Goal: Register for event/course

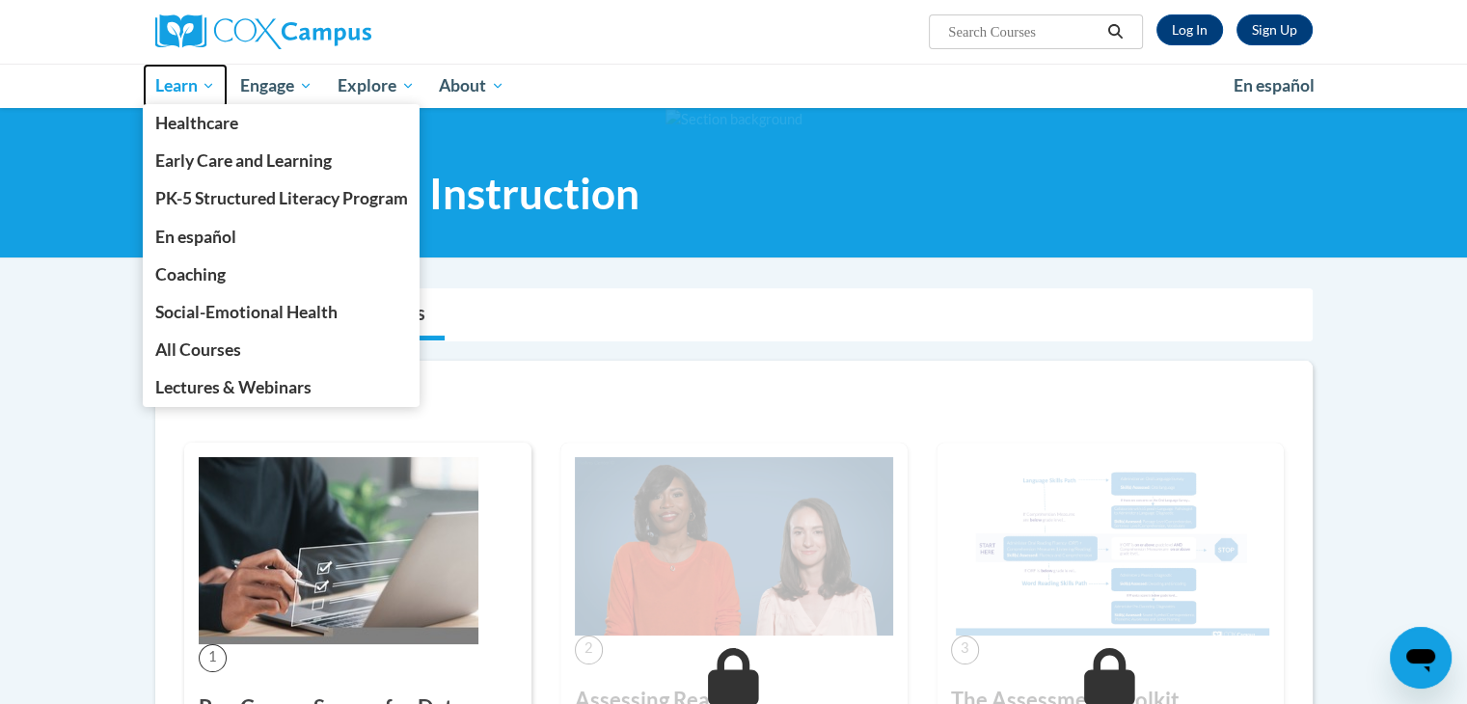
click at [185, 93] on span "Learn" at bounding box center [184, 85] width 61 height 23
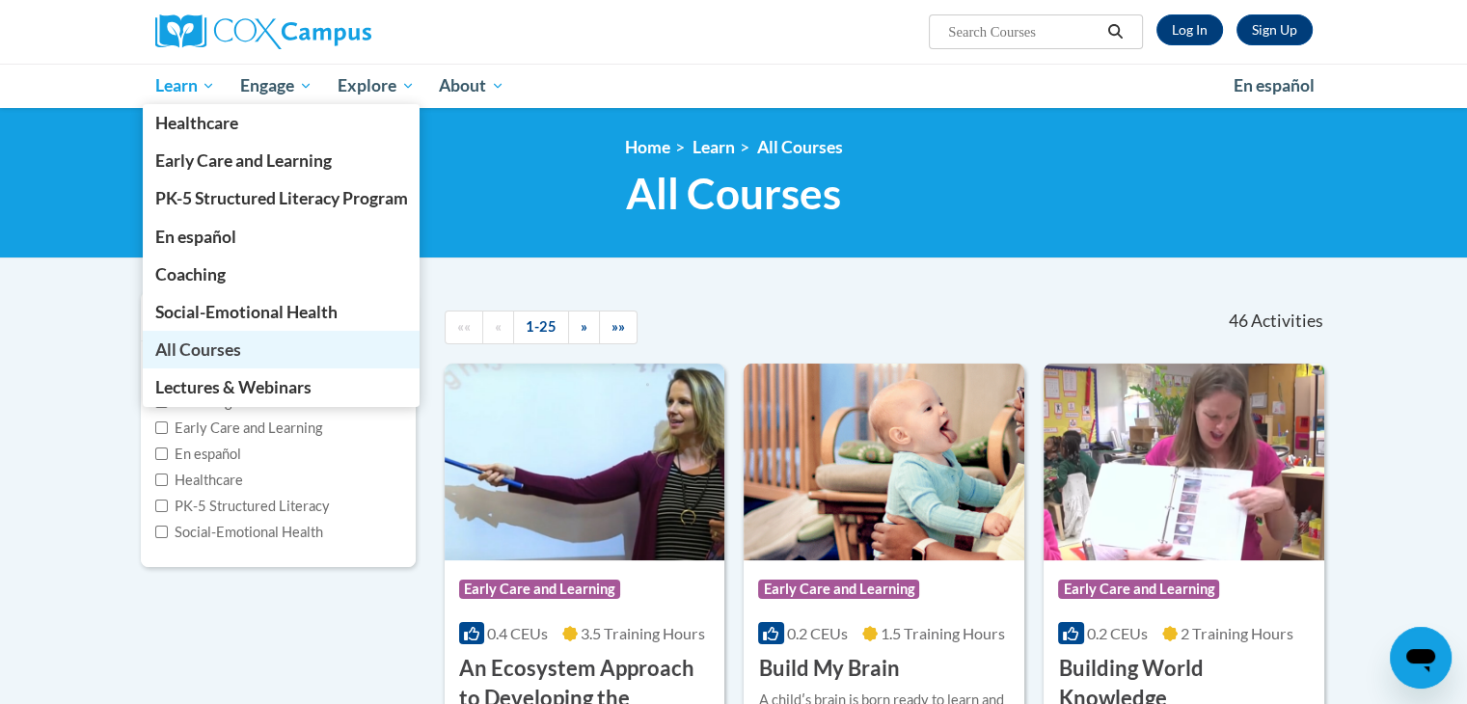
click at [201, 346] on span "All Courses" at bounding box center [197, 349] width 86 height 20
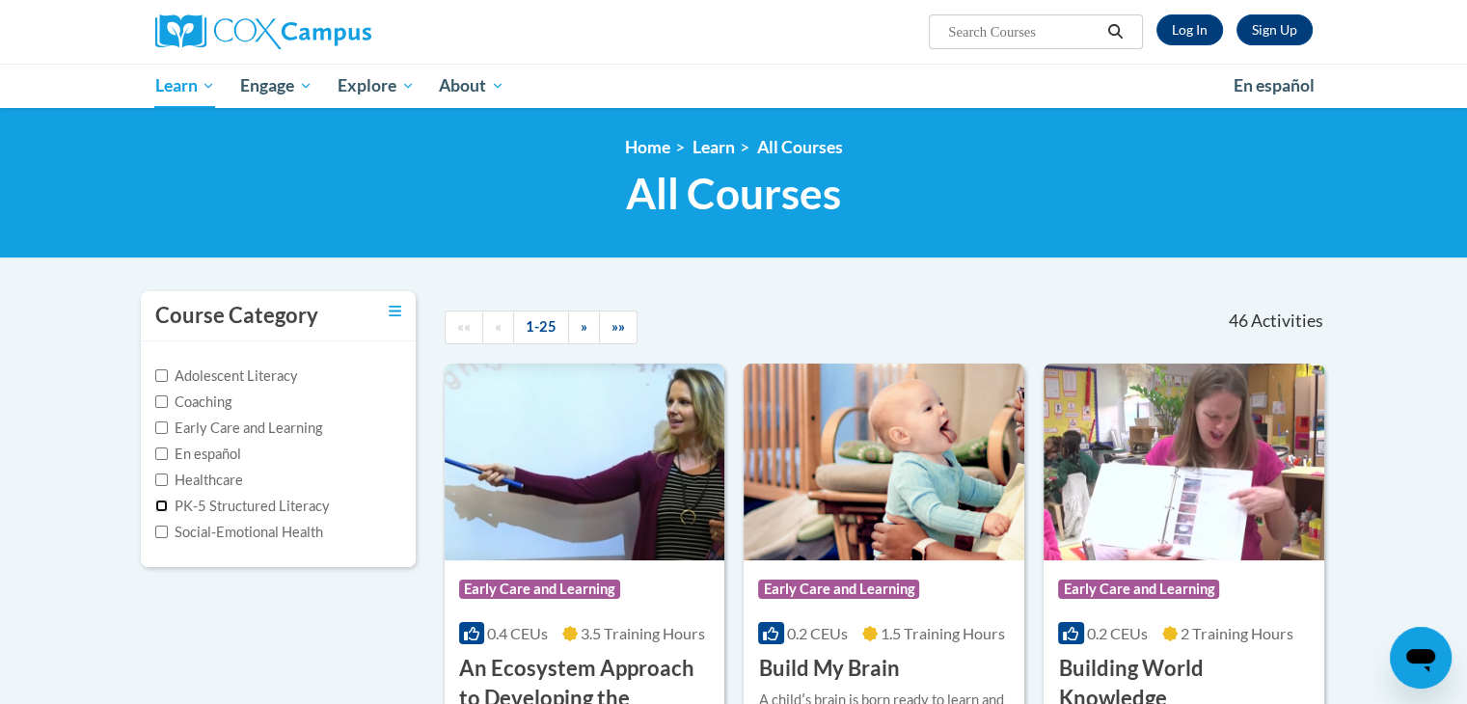
click at [161, 502] on input "PK-5 Structured Literacy" at bounding box center [161, 506] width 13 height 13
checkbox input "true"
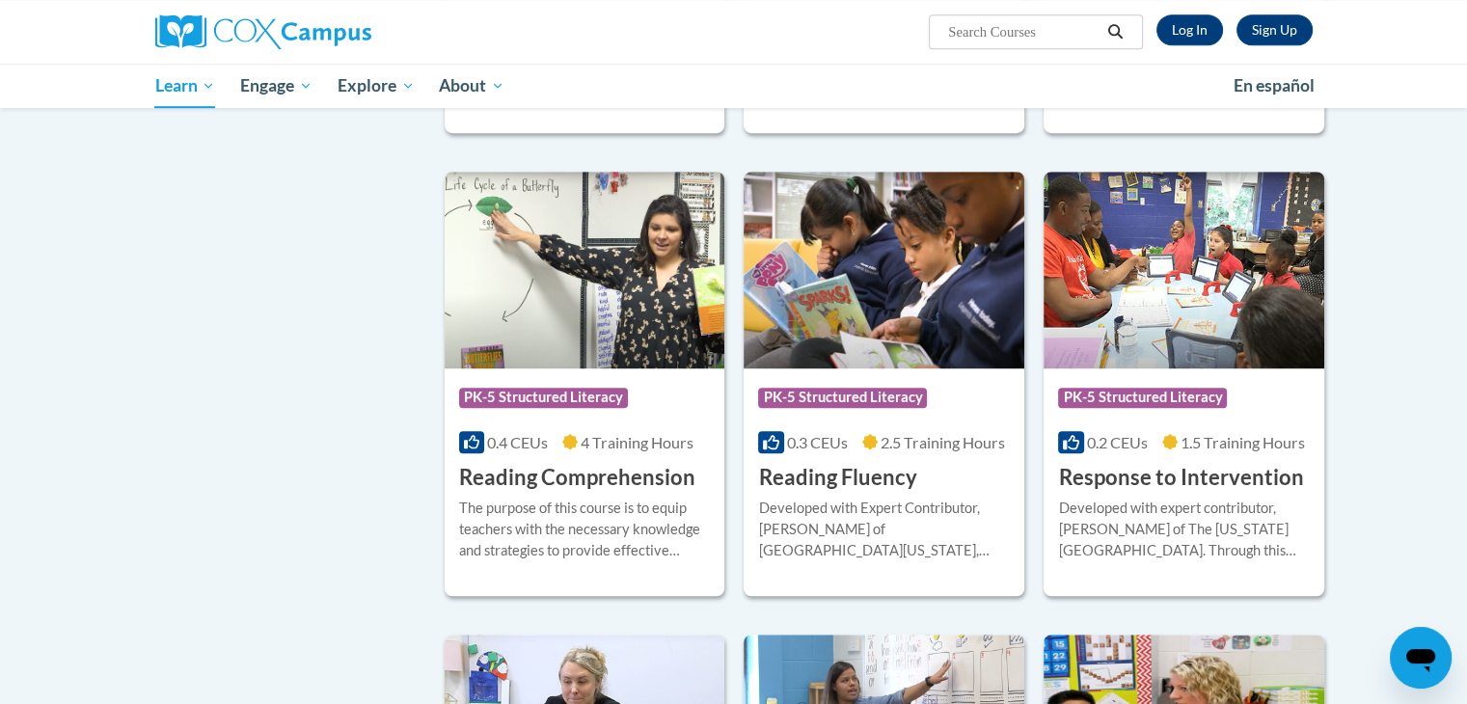
scroll to position [1200, 0]
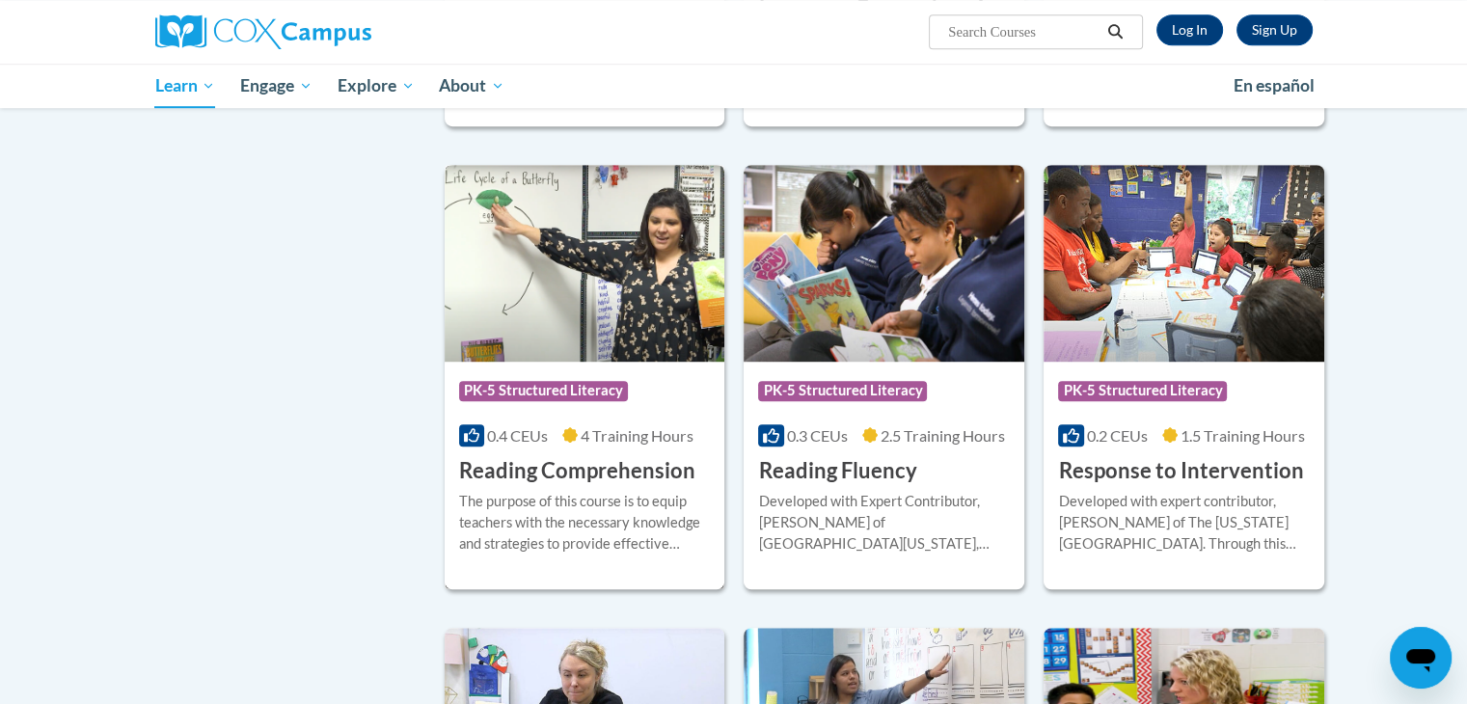
click at [598, 307] on img at bounding box center [585, 263] width 281 height 197
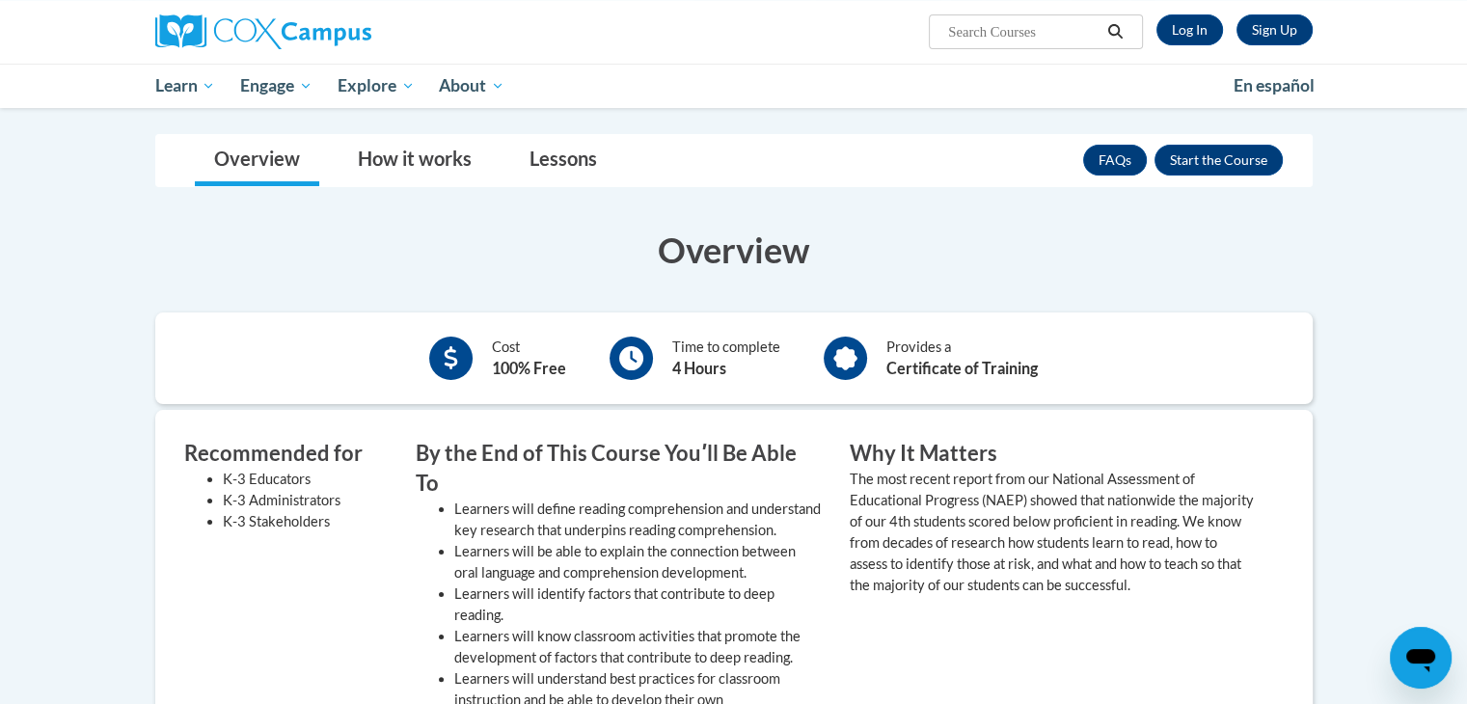
scroll to position [227, 0]
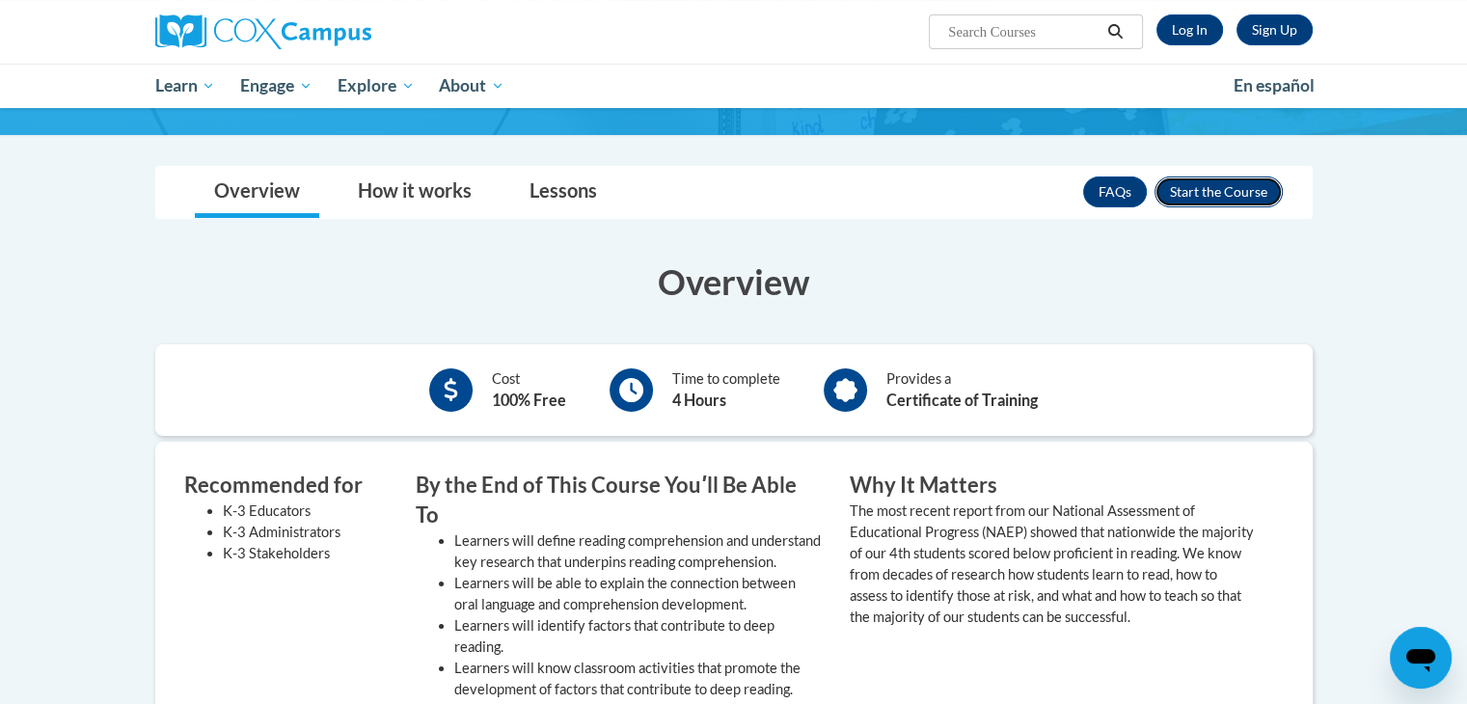
click at [1219, 198] on button "Enroll" at bounding box center [1218, 191] width 128 height 31
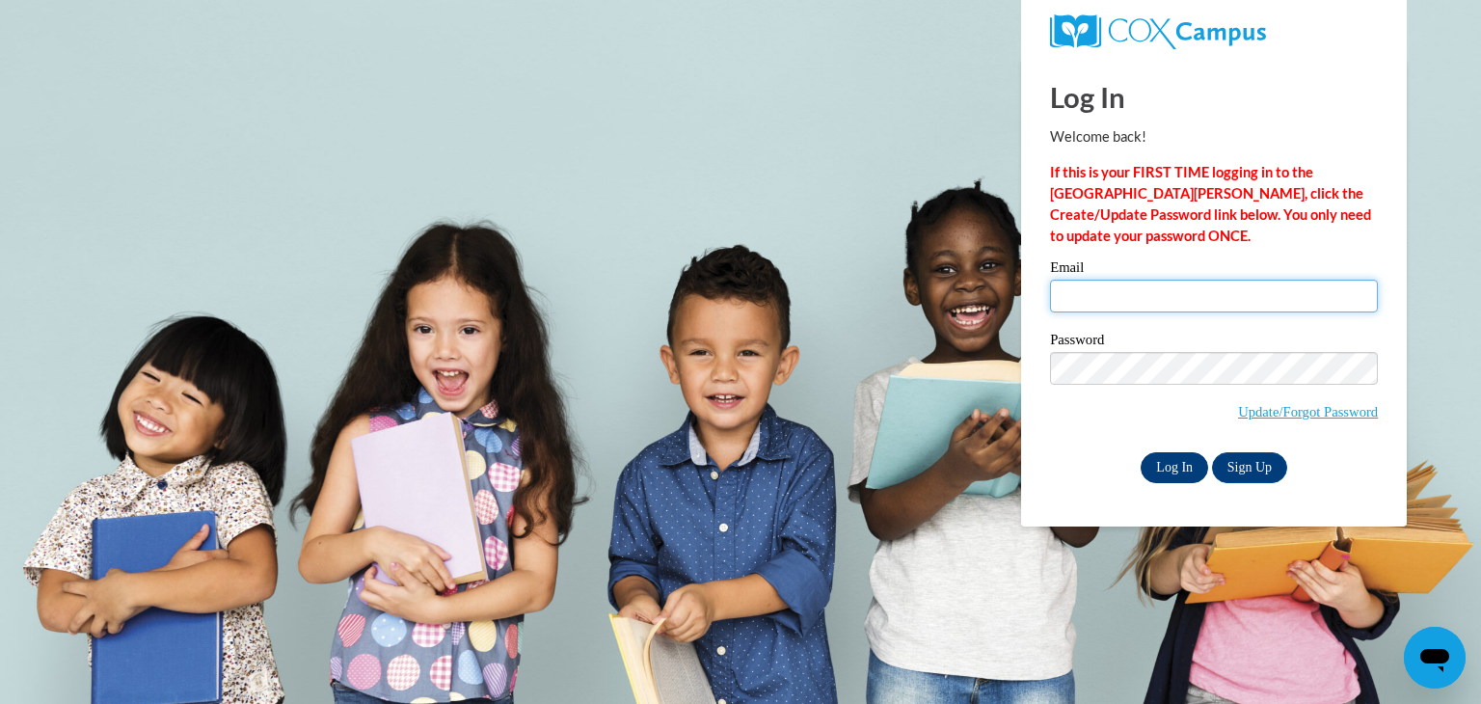
type input "elabuda@kusd.edu"
click at [1180, 457] on input "Log In" at bounding box center [1175, 467] width 68 height 31
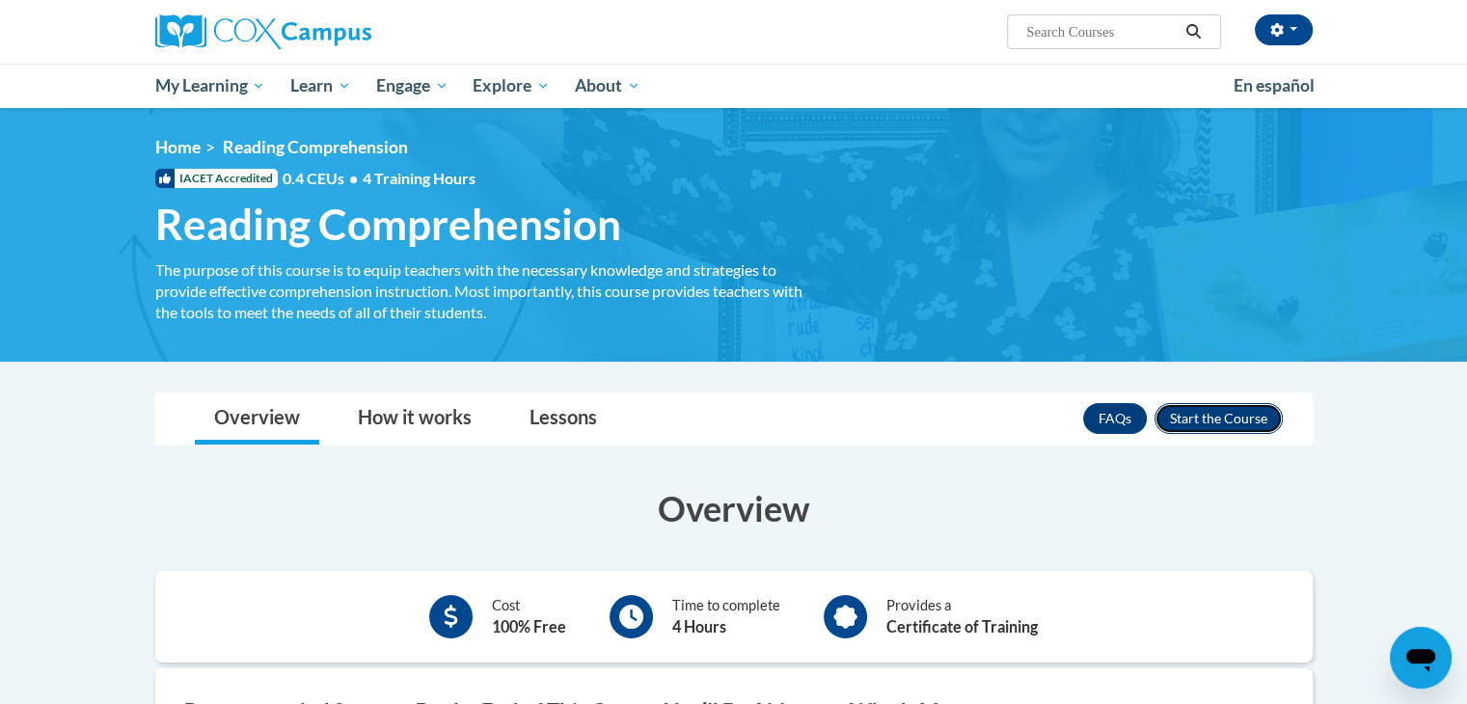
click at [1237, 405] on button "Enroll" at bounding box center [1218, 418] width 128 height 31
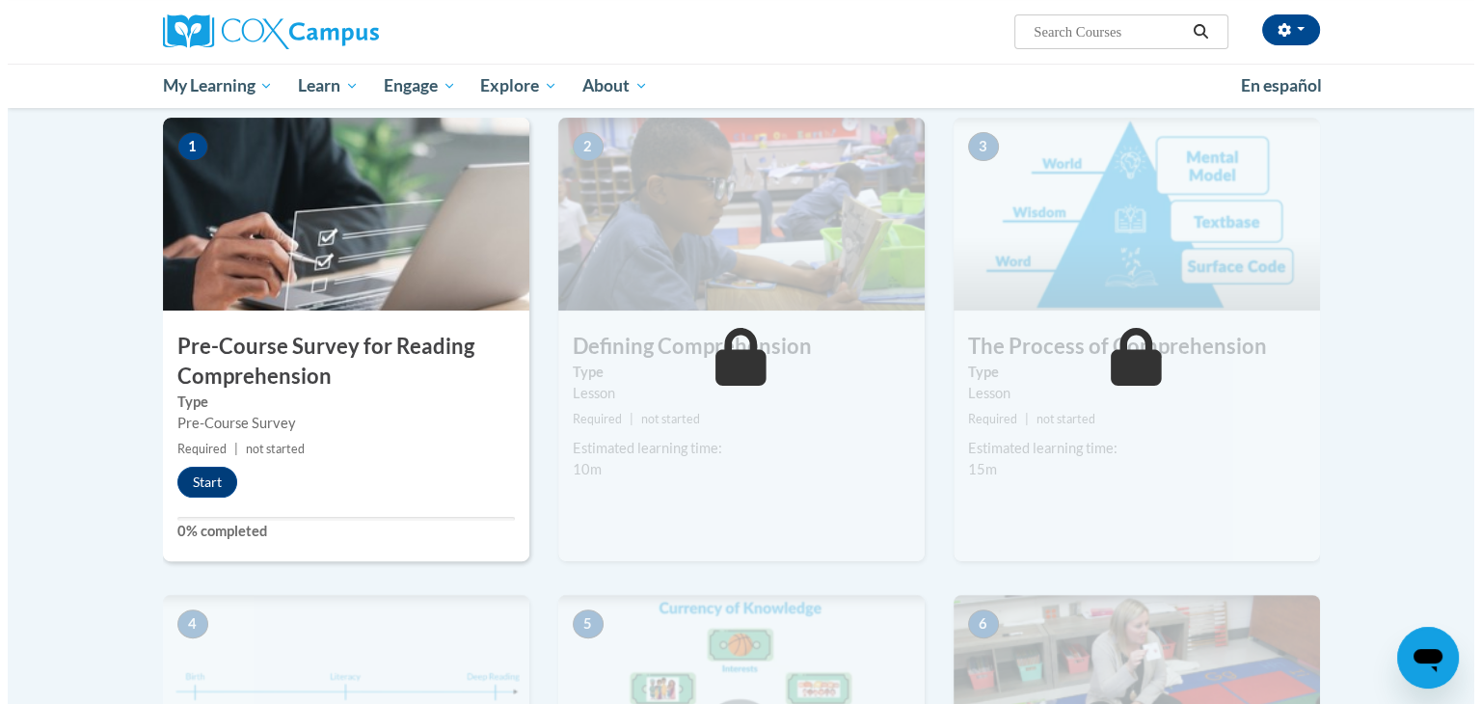
scroll to position [394, 0]
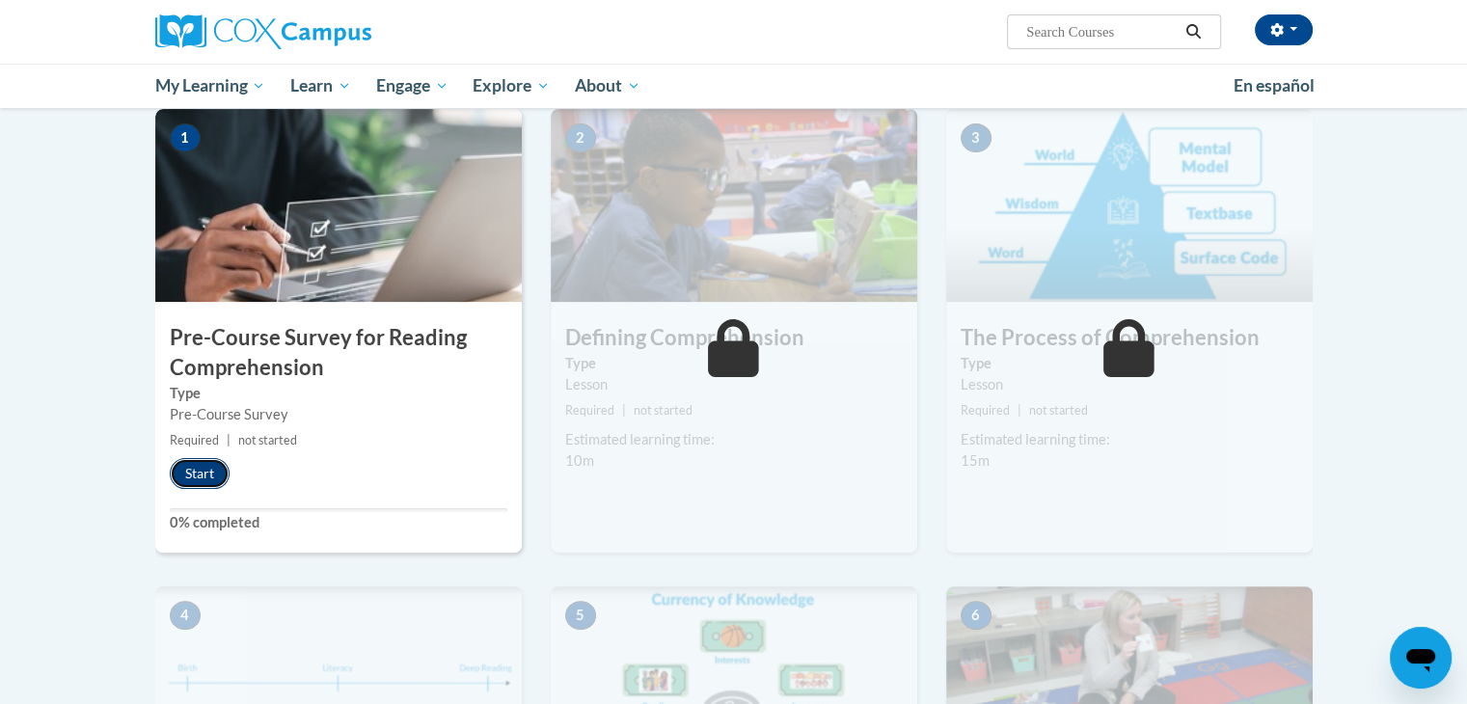
click at [209, 462] on button "Start" at bounding box center [200, 473] width 60 height 31
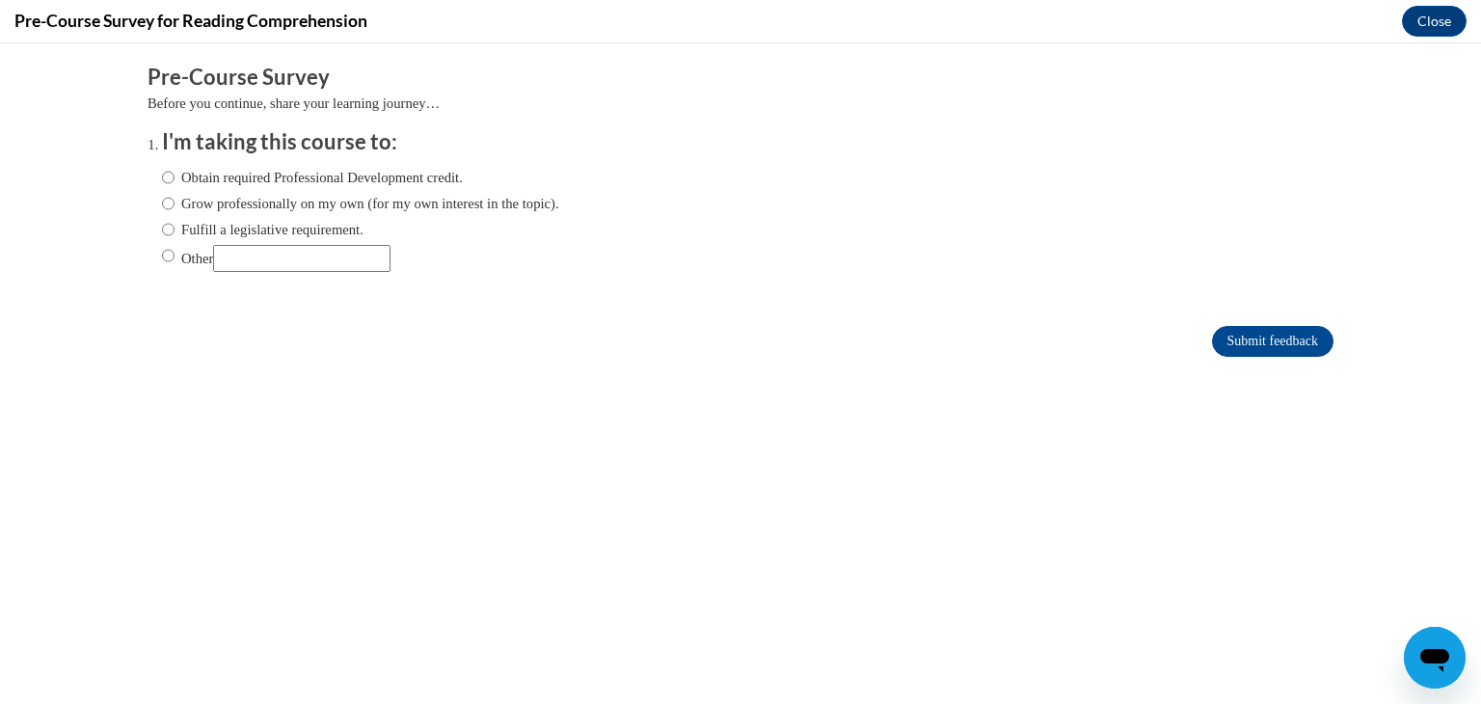
scroll to position [0, 0]
click at [162, 177] on input "Obtain required Professional Development credit." at bounding box center [168, 177] width 13 height 21
radio input "true"
click at [162, 204] on input "Grow professionally on my own (for my own interest in the topic)." at bounding box center [168, 203] width 13 height 21
radio input "true"
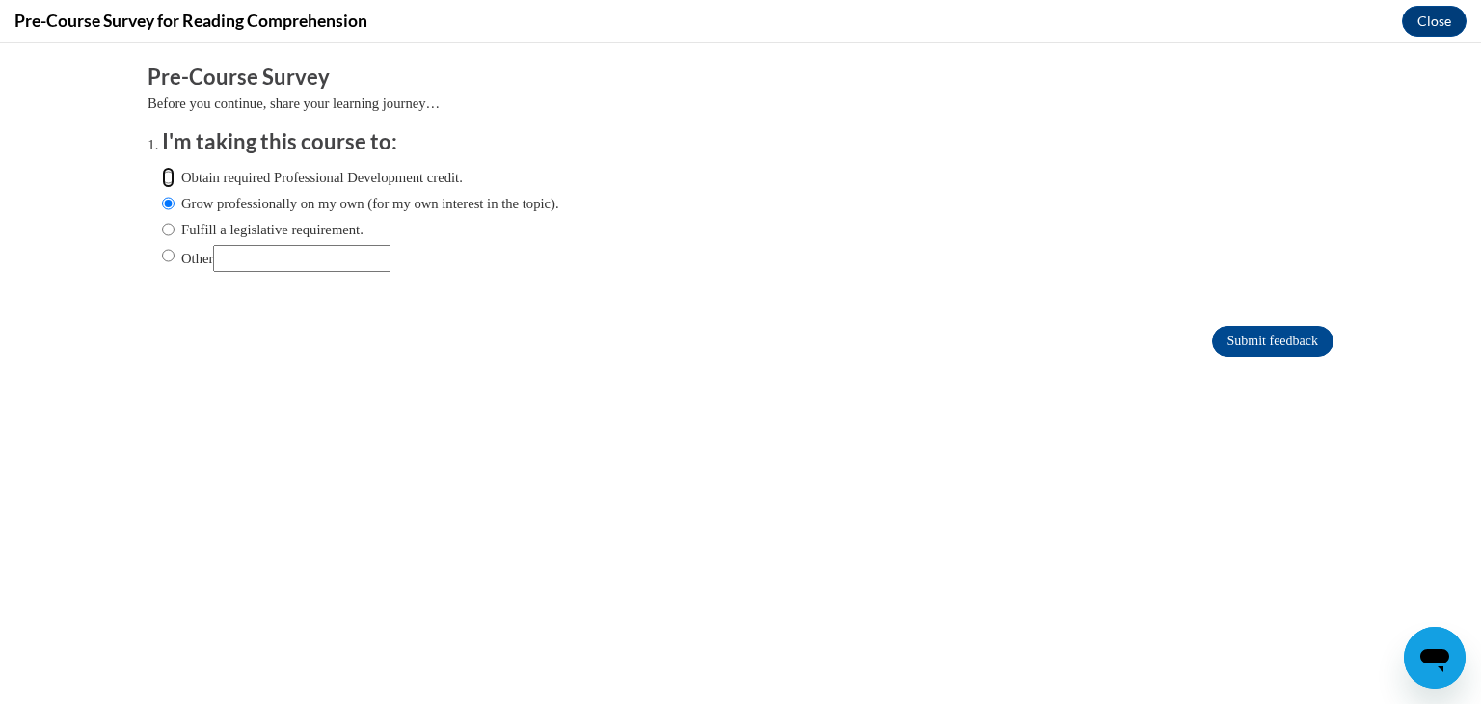
click at [162, 175] on input "Obtain required Professional Development credit." at bounding box center [168, 177] width 13 height 21
radio input "true"
click at [1288, 334] on input "Submit feedback" at bounding box center [1273, 341] width 122 height 31
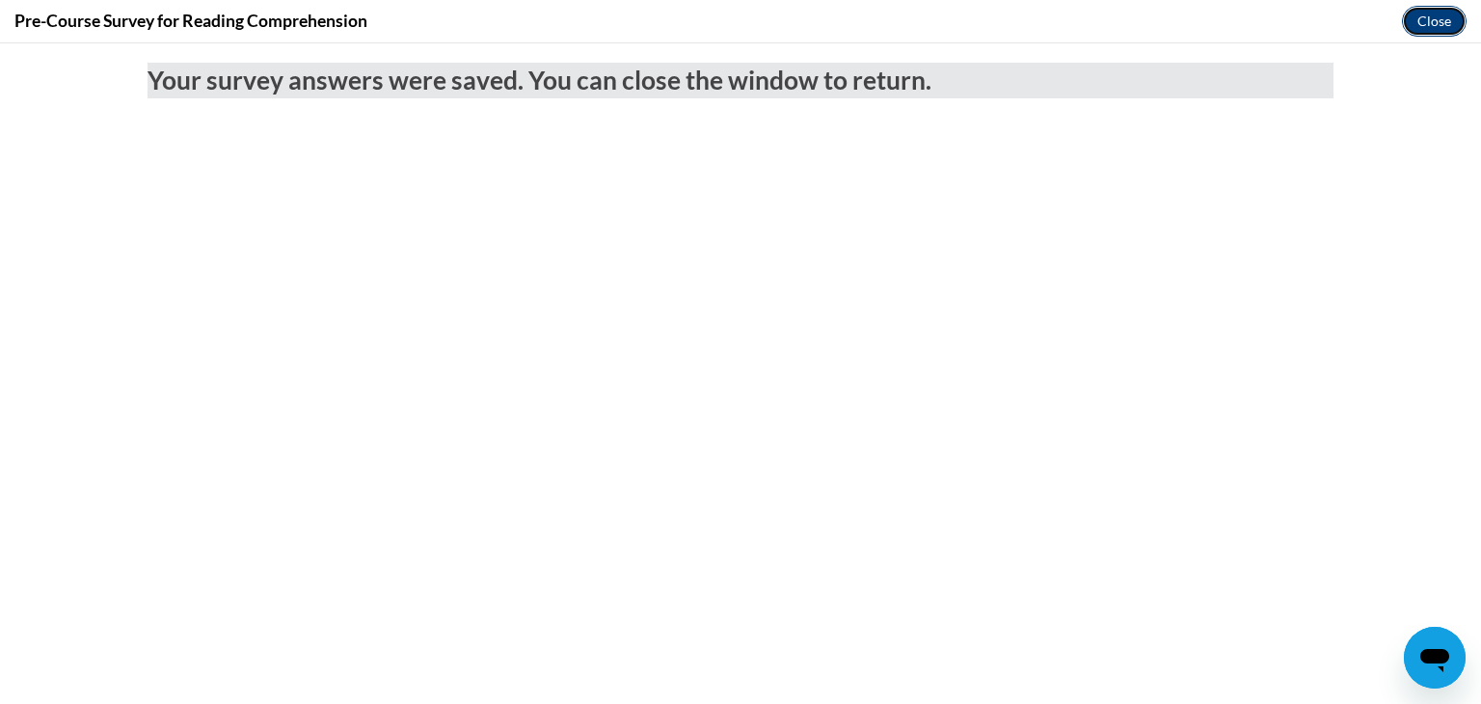
click at [1430, 21] on button "Close" at bounding box center [1434, 21] width 65 height 31
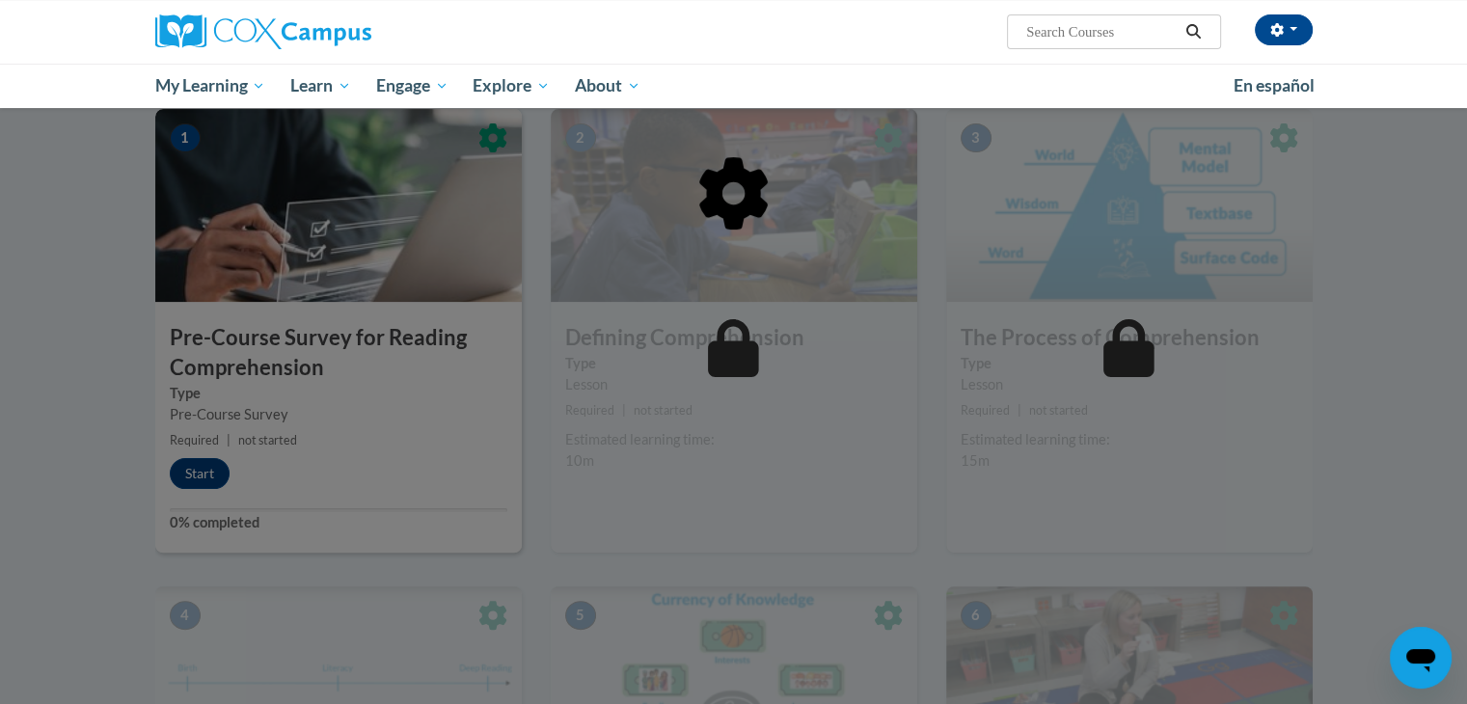
click at [764, 397] on div at bounding box center [733, 292] width 1157 height 366
click at [735, 233] on div at bounding box center [733, 292] width 1157 height 366
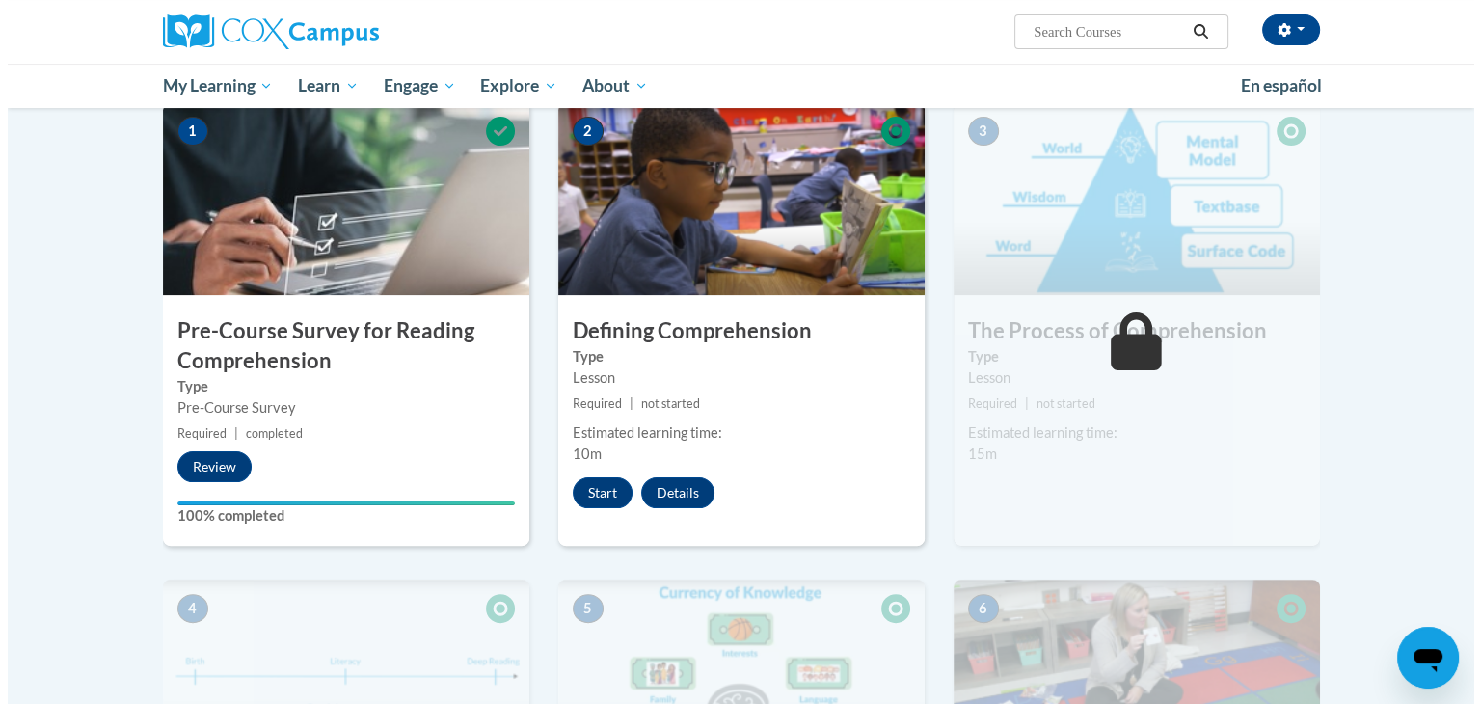
scroll to position [393, 0]
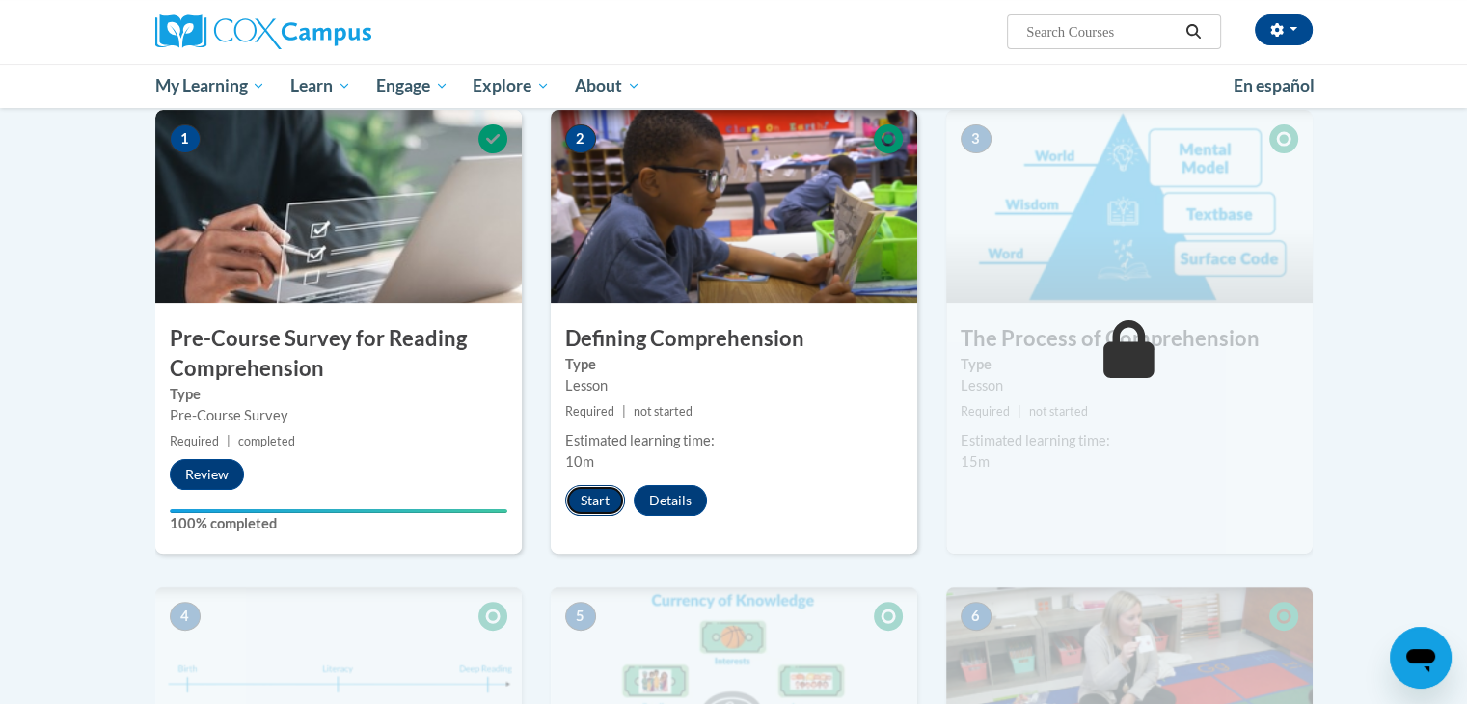
click at [601, 501] on button "Start" at bounding box center [595, 500] width 60 height 31
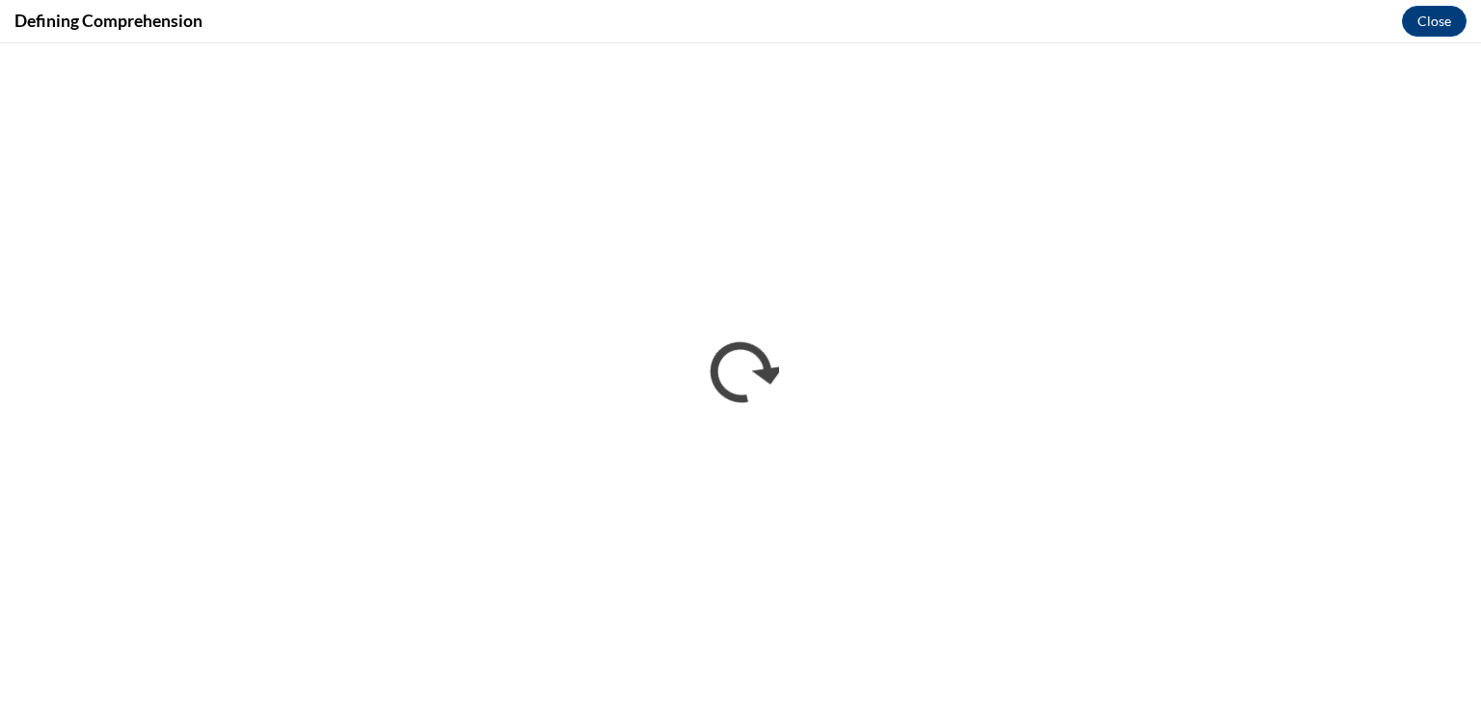
scroll to position [0, 0]
click at [1433, 18] on button "Close" at bounding box center [1434, 21] width 65 height 31
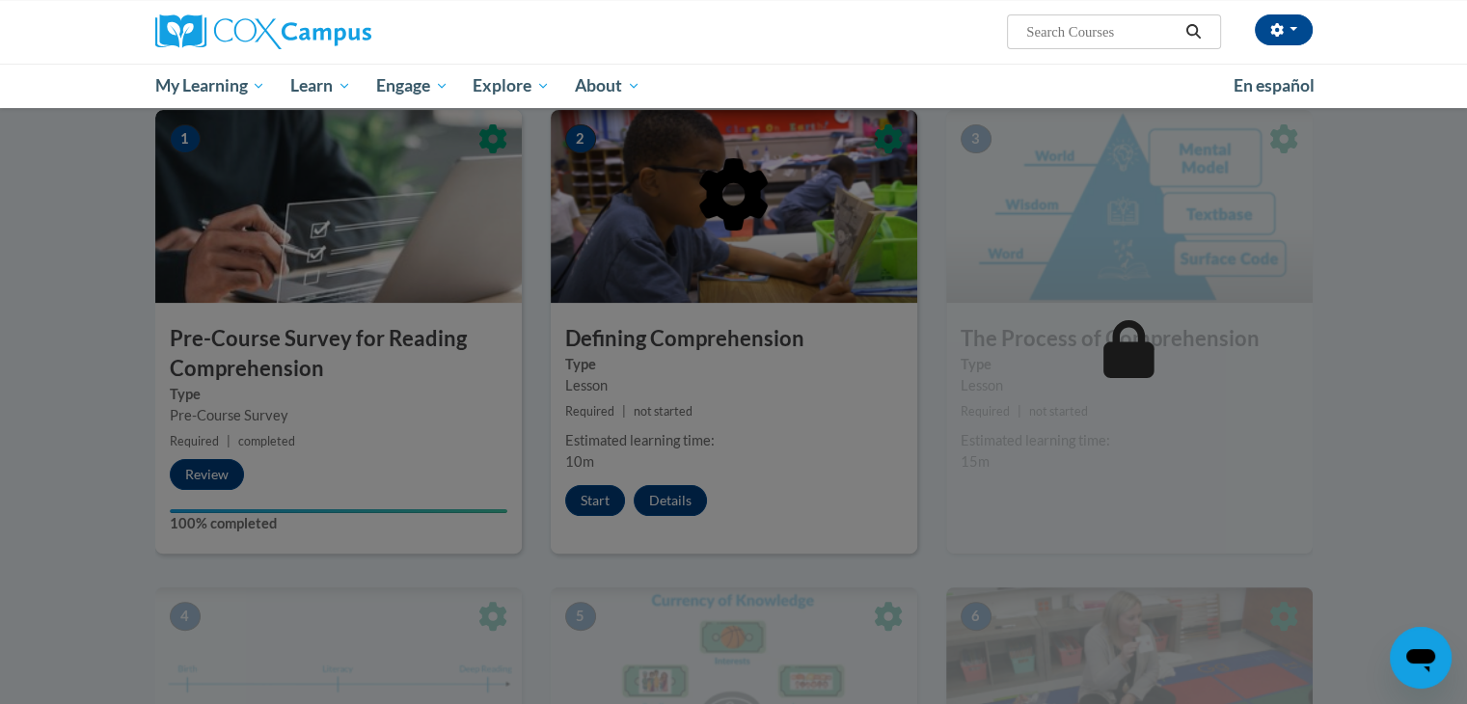
click at [1018, 382] on div at bounding box center [733, 293] width 1157 height 366
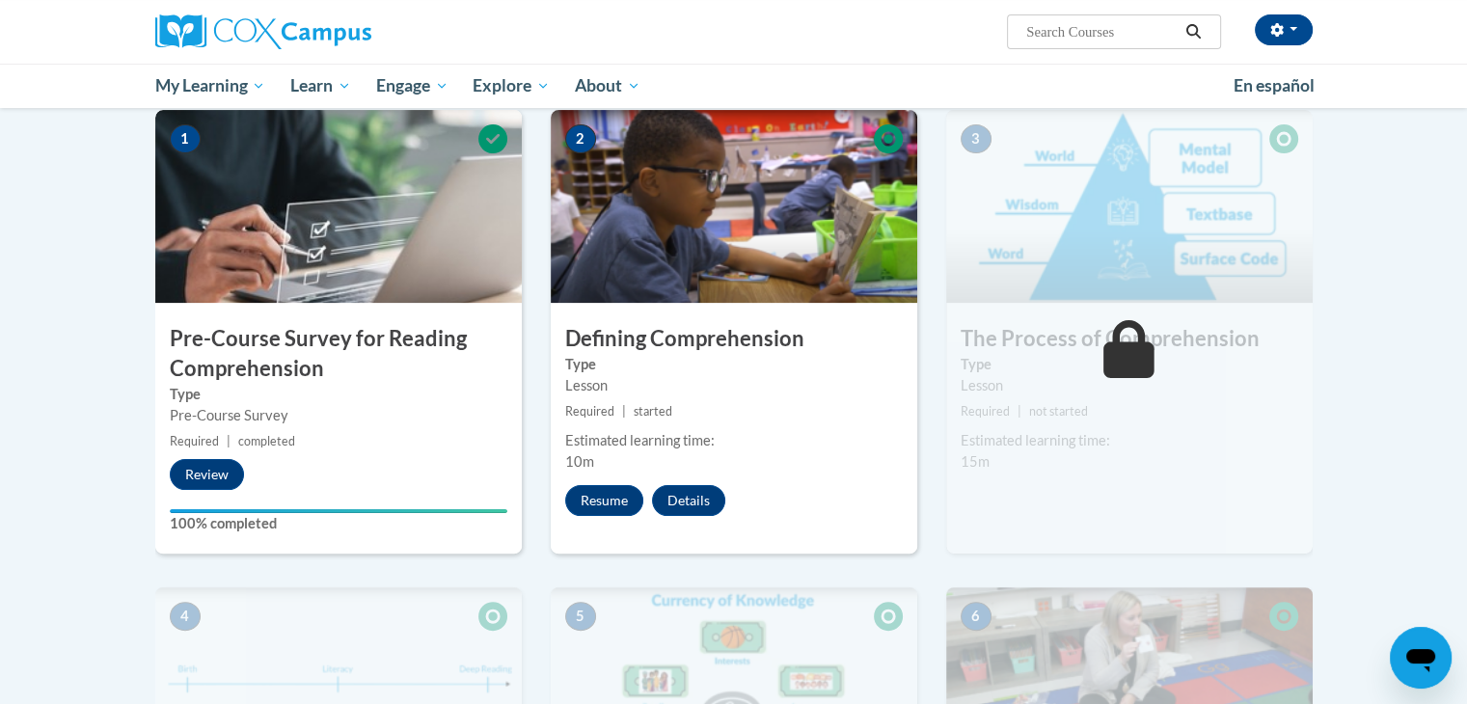
click at [1061, 405] on span "not started" at bounding box center [1058, 411] width 59 height 14
click at [601, 500] on button "Resume" at bounding box center [604, 500] width 78 height 31
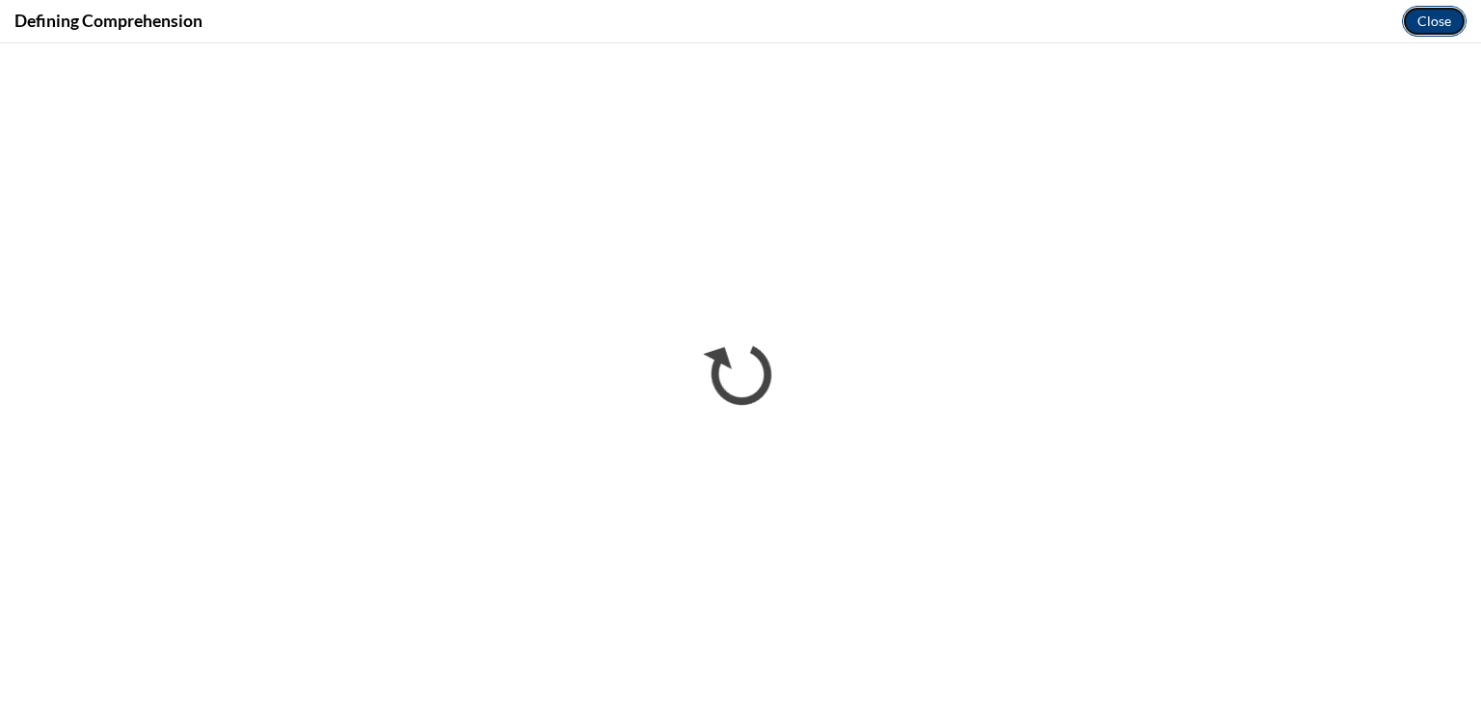
click at [1450, 25] on button "Close" at bounding box center [1434, 21] width 65 height 31
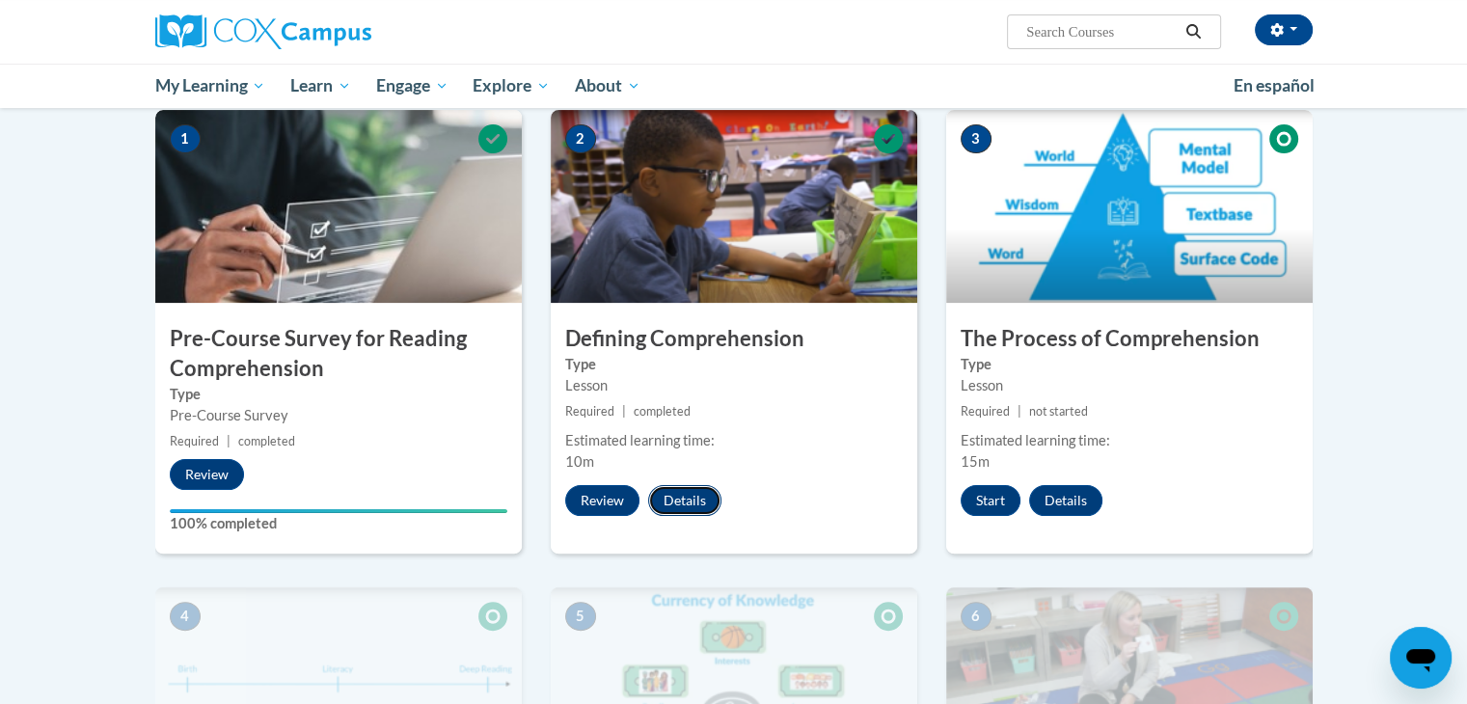
click at [692, 500] on button "Details" at bounding box center [684, 500] width 73 height 31
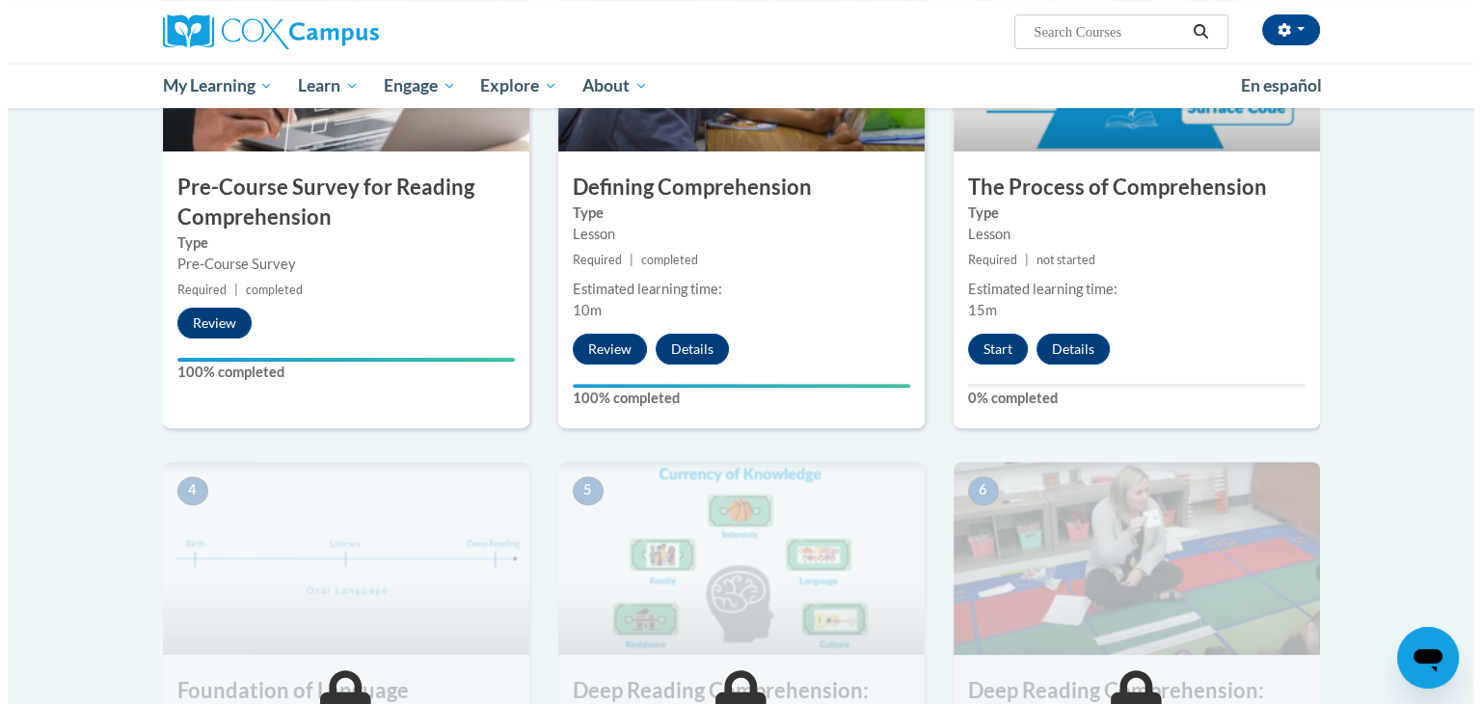
scroll to position [393, 0]
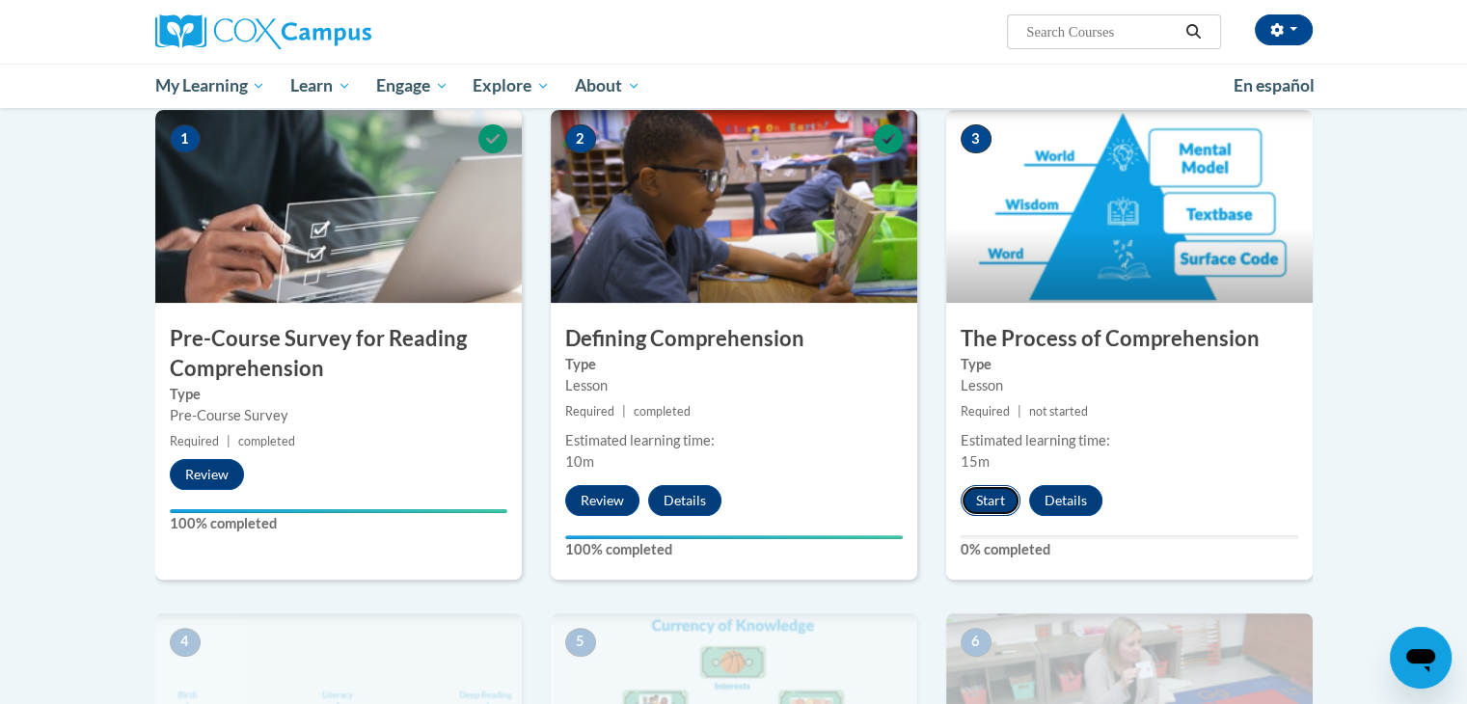
click at [995, 501] on button "Start" at bounding box center [991, 500] width 60 height 31
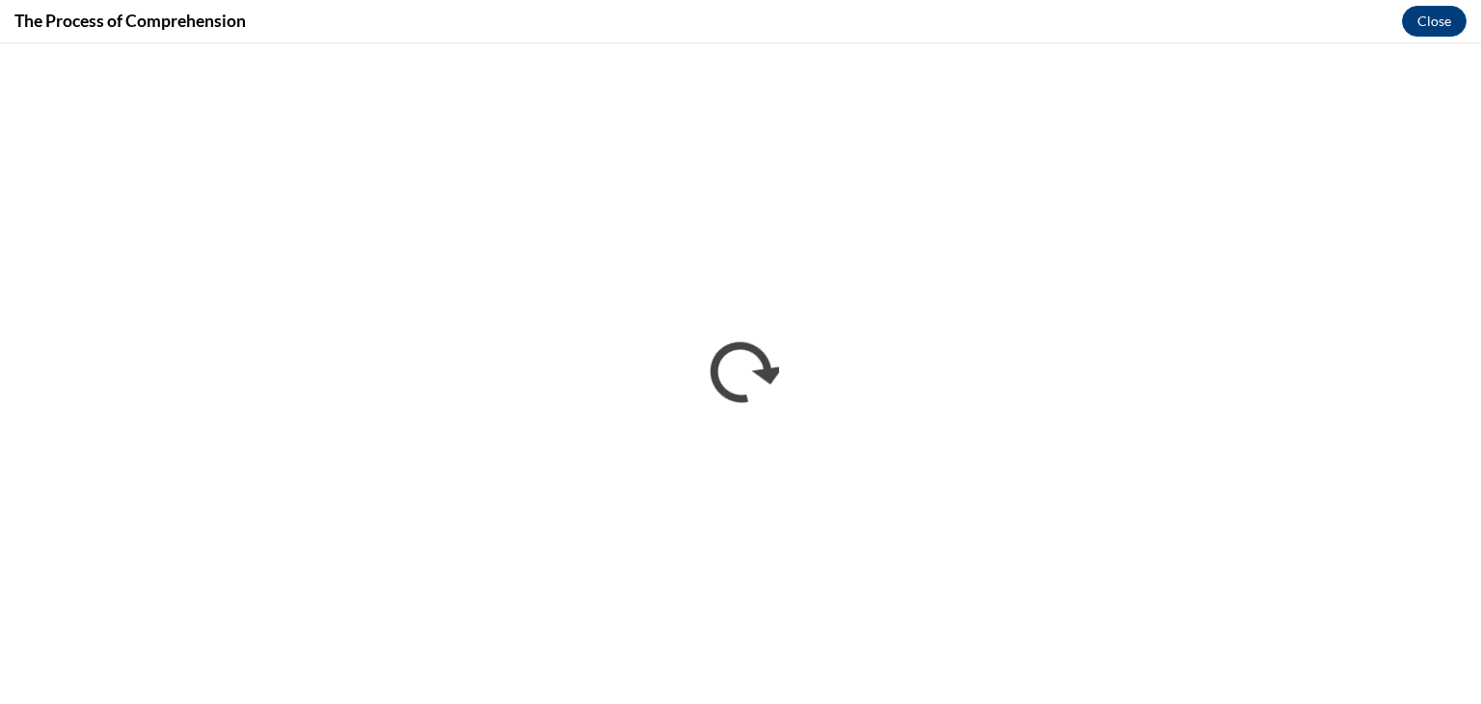
scroll to position [0, 0]
